Goal: Communication & Community: Answer question/provide support

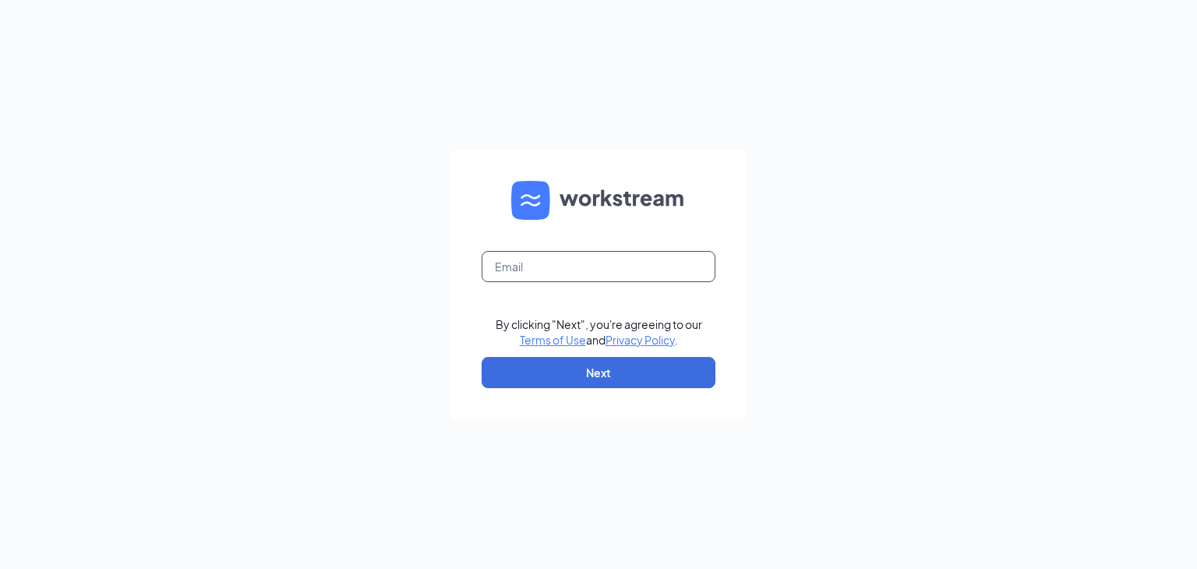
click at [548, 281] on form "By clicking "Next", you're agreeing to our Terms of Use and Privacy Policy . Ne…" at bounding box center [598, 285] width 296 height 270
click at [492, 249] on form "By clicking "Next", you're agreeing to our Terms of Use and Privacy Policy . Ne…" at bounding box center [598, 285] width 296 height 270
click at [505, 265] on input "text" at bounding box center [598, 266] width 234 height 31
type input "[EMAIL_ADDRESS][DOMAIN_NAME]"
click at [629, 382] on button "Next" at bounding box center [598, 372] width 234 height 31
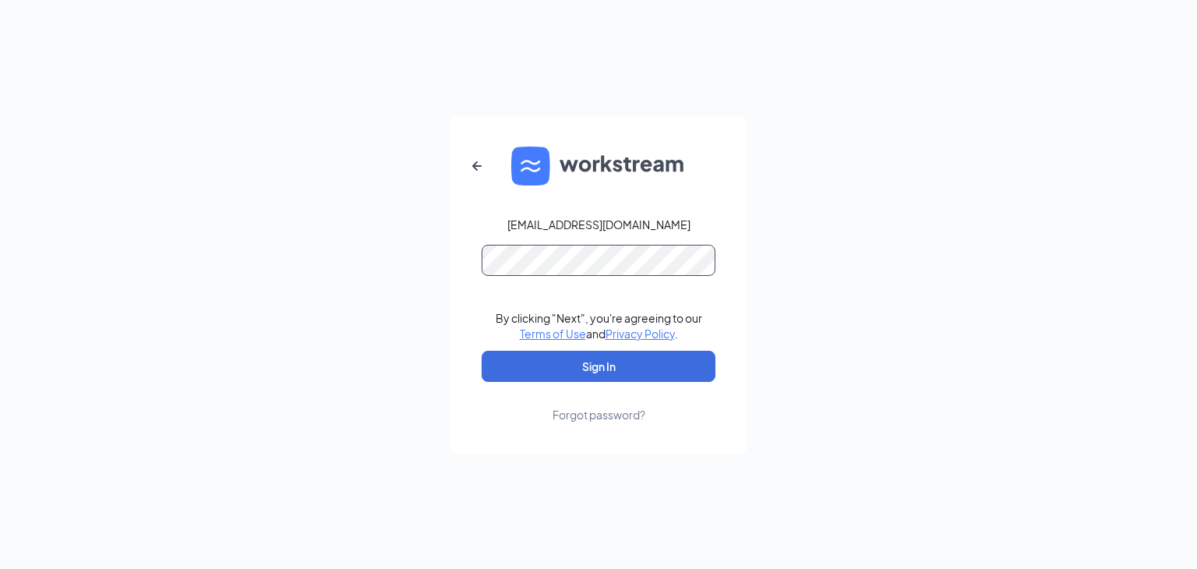
click at [289, 249] on div "[EMAIL_ADDRESS][DOMAIN_NAME] By clicking "Next", you're agreeing to our Terms o…" at bounding box center [598, 284] width 1197 height 569
click at [481, 351] on button "Sign In" at bounding box center [598, 366] width 234 height 31
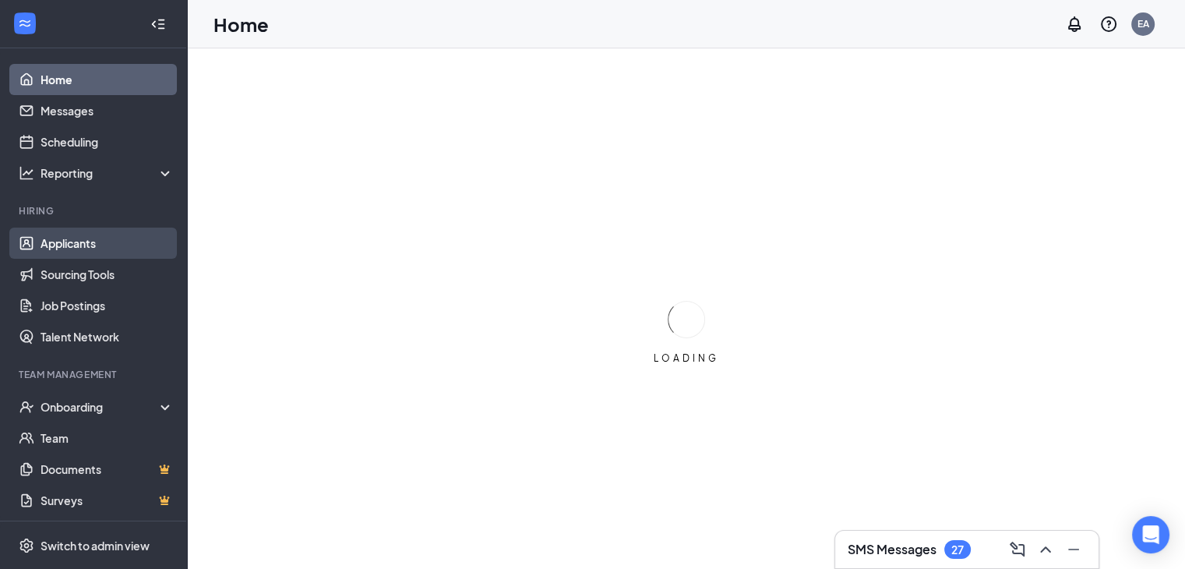
click at [53, 251] on link "Applicants" at bounding box center [107, 242] width 133 height 31
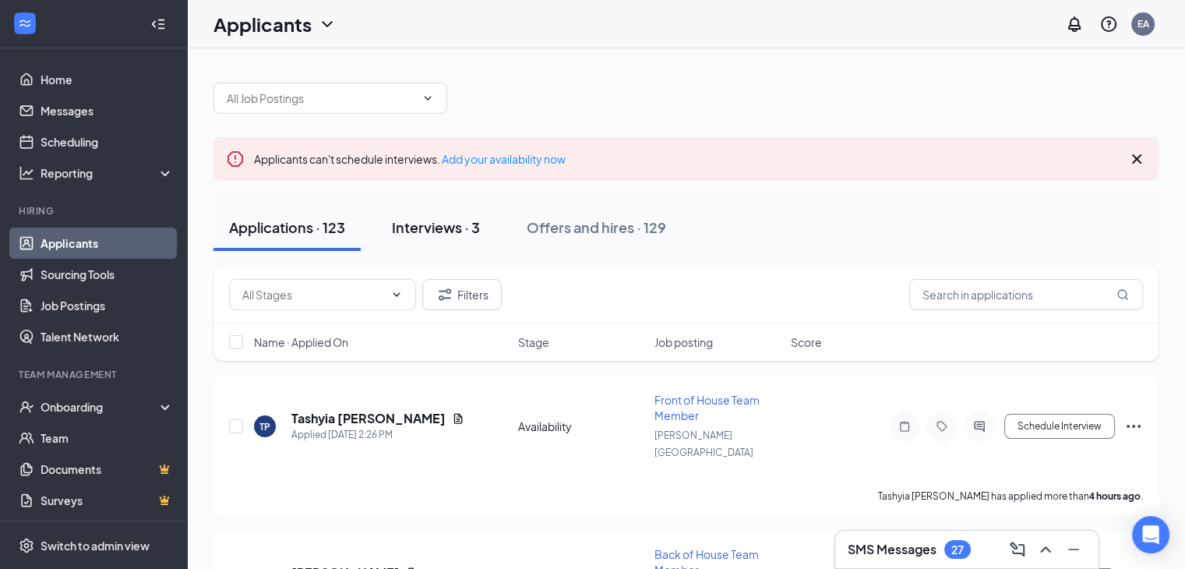
click at [411, 226] on div "Interviews · 3" at bounding box center [436, 226] width 88 height 19
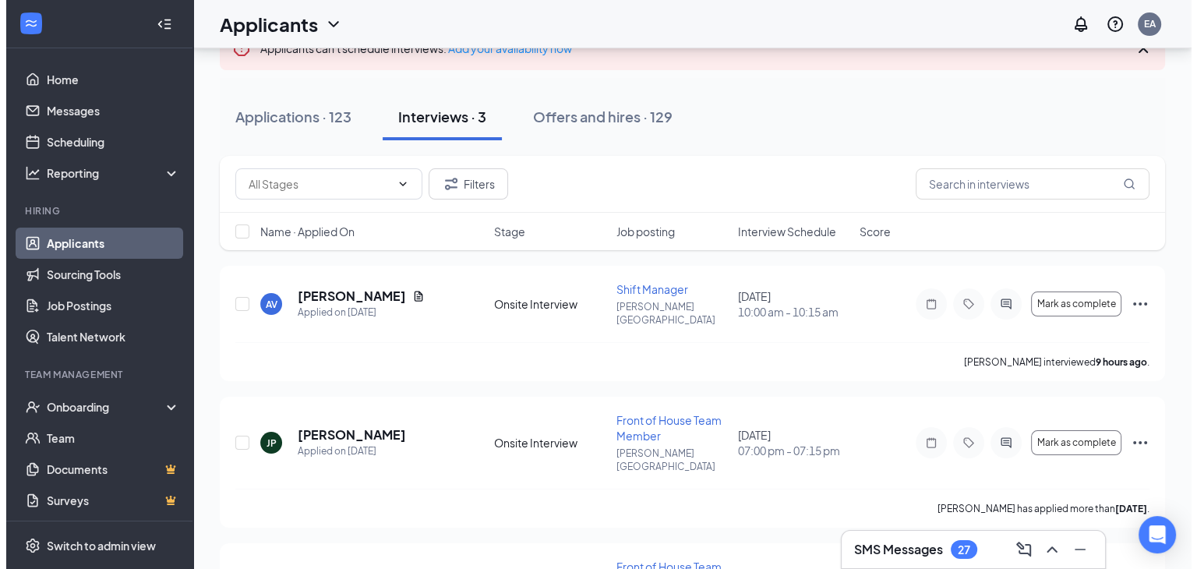
scroll to position [128, 0]
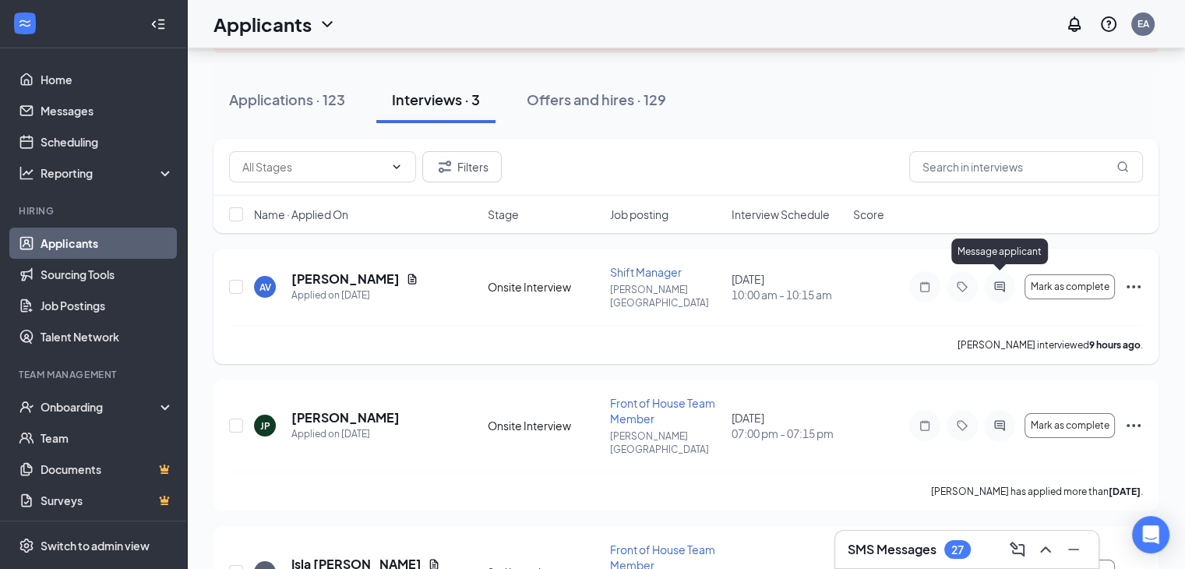
click at [997, 280] on icon "ActiveChat" at bounding box center [999, 286] width 19 height 12
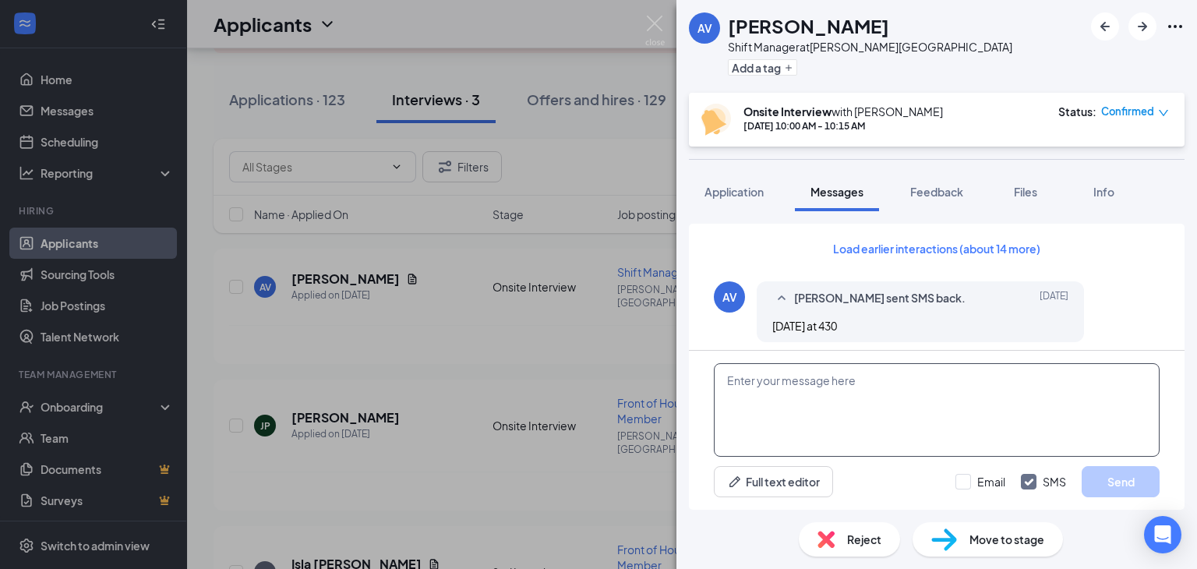
click at [832, 412] on textarea at bounding box center [937, 409] width 446 height 93
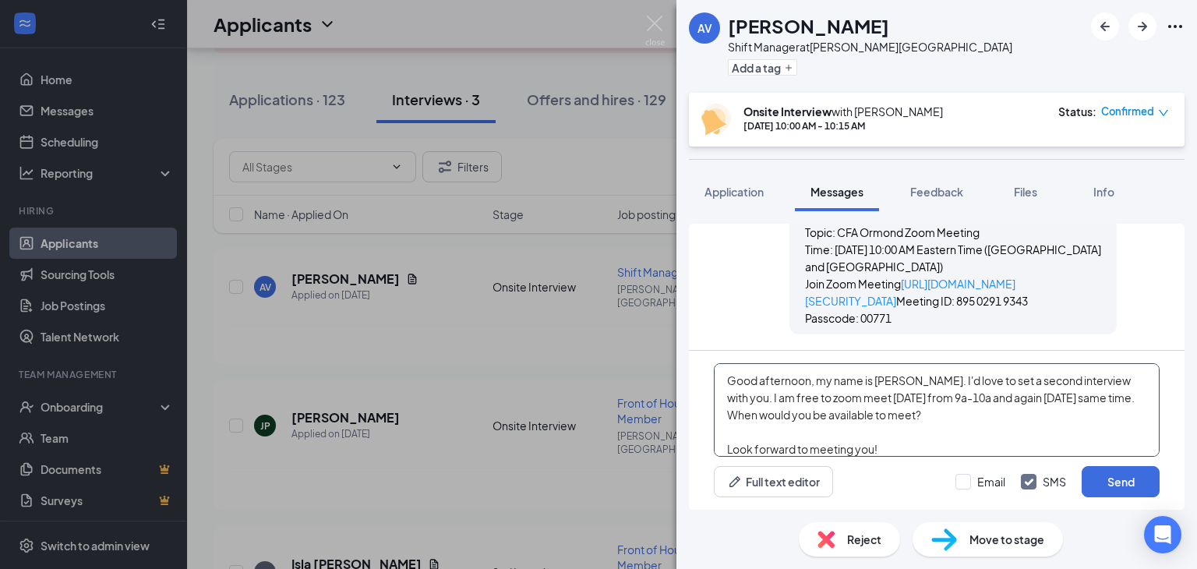
scroll to position [16, 0]
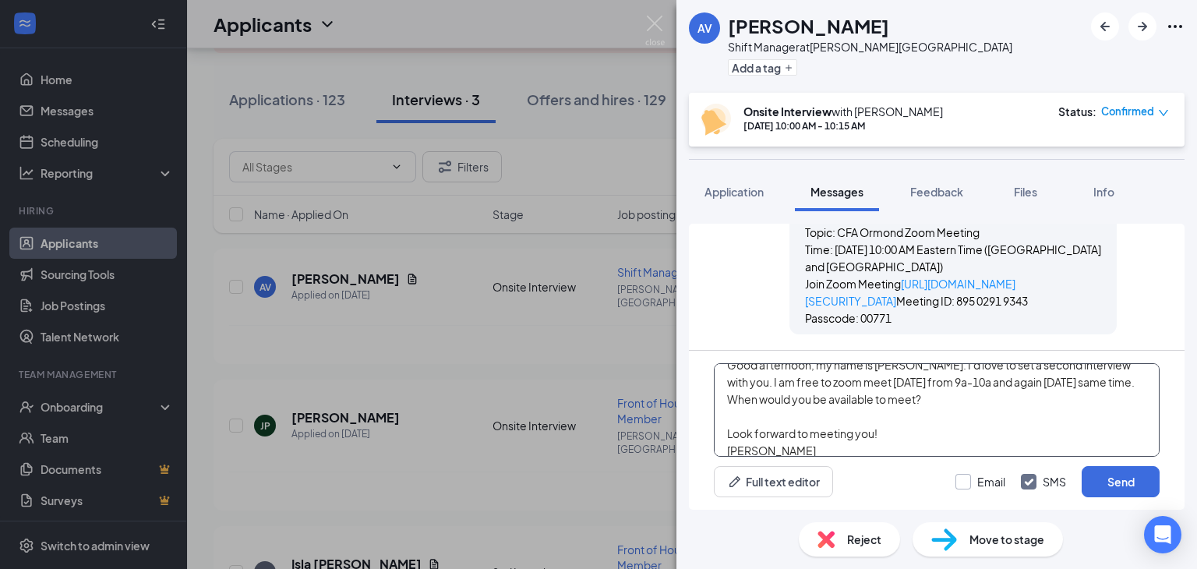
type textarea "Good afternoon, my name is [PERSON_NAME]. I'd love to set a second interview wi…"
click at [963, 481] on input "Email" at bounding box center [980, 482] width 50 height 16
checkbox input "true"
click at [1109, 481] on button "Send" at bounding box center [1120, 481] width 78 height 31
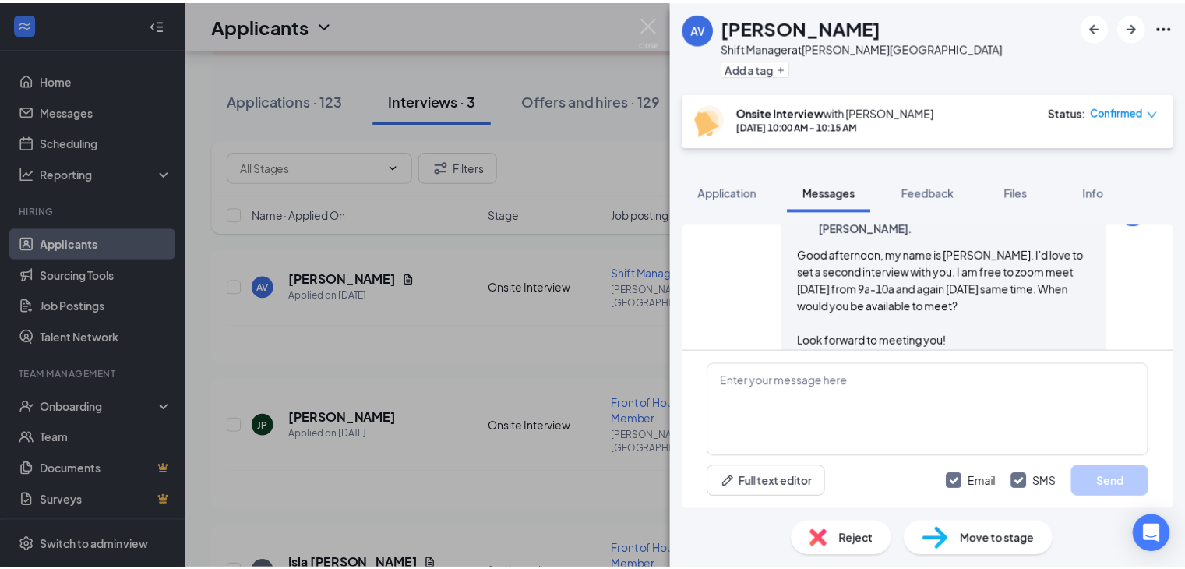
scroll to position [1499, 0]
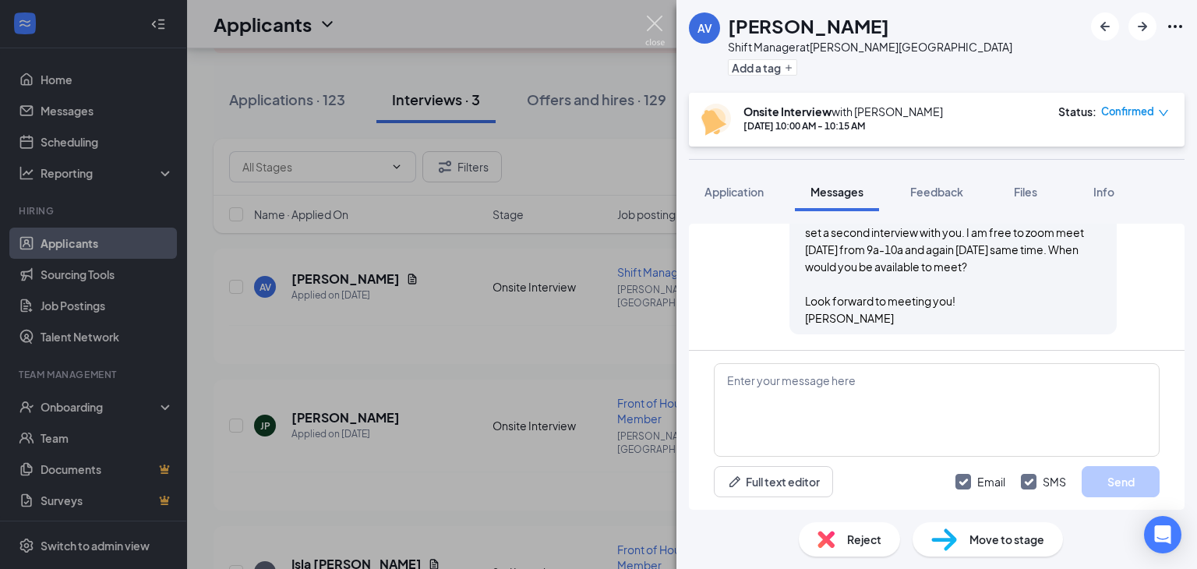
click at [654, 28] on img at bounding box center [654, 31] width 19 height 30
